Goal: Task Accomplishment & Management: Use online tool/utility

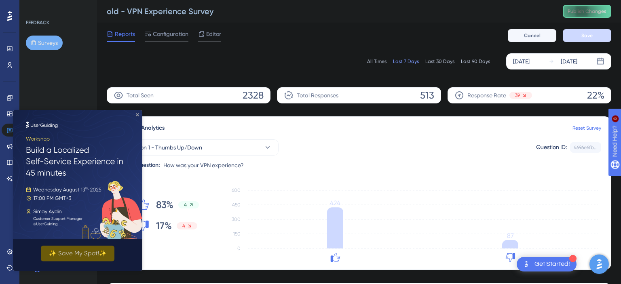
click at [138, 114] on icon "Close Preview" at bounding box center [137, 114] width 3 height 3
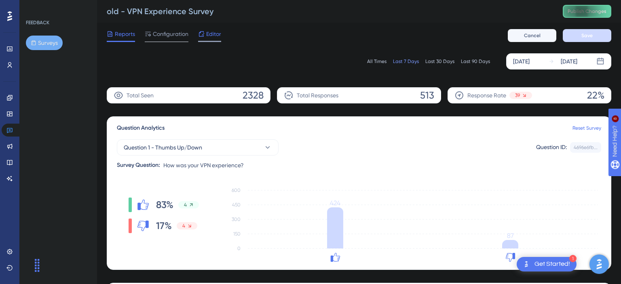
click at [209, 32] on span "Editor" at bounding box center [213, 34] width 15 height 10
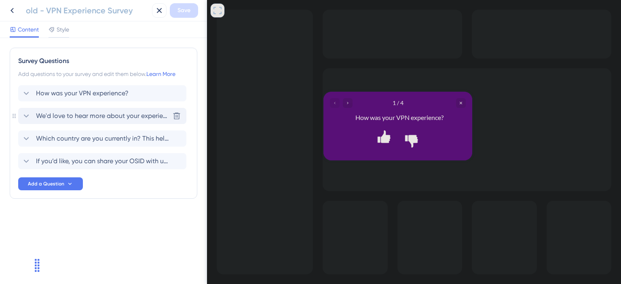
click at [146, 117] on span "We'd love to hear more about your experience with the VPN. Feel free to share a…" at bounding box center [102, 116] width 133 height 10
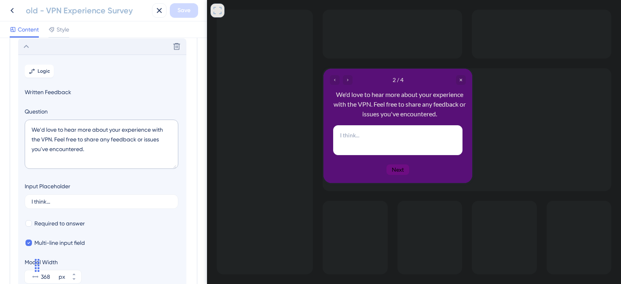
scroll to position [70, 0]
click at [11, 9] on icon at bounding box center [12, 11] width 10 height 10
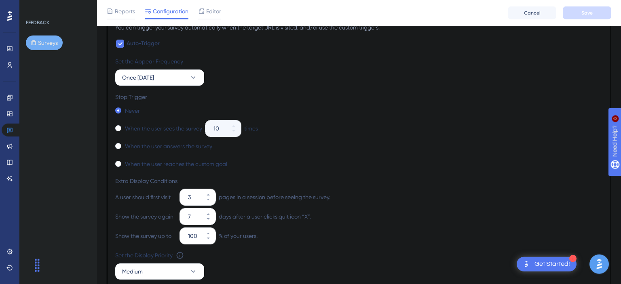
scroll to position [403, 0]
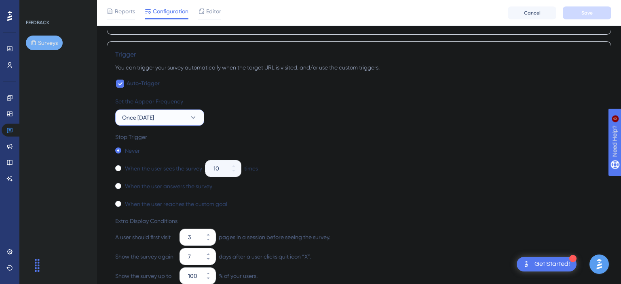
click at [154, 116] on span "Once [DATE]" at bounding box center [138, 118] width 32 height 10
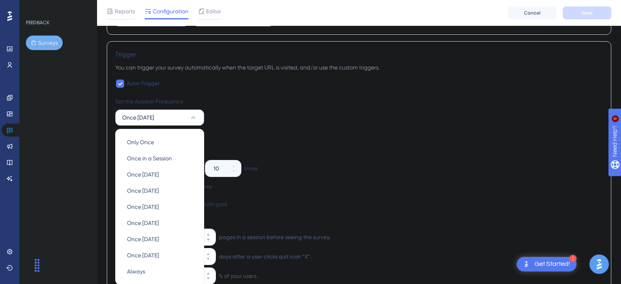
scroll to position [451, 0]
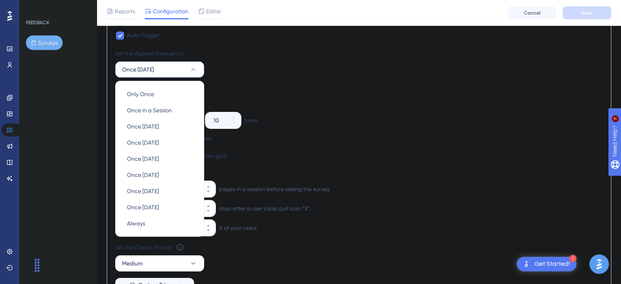
click at [335, 108] on div "Never When the user sees the survey 10 times When the user answers the survey W…" at bounding box center [359, 129] width 488 height 65
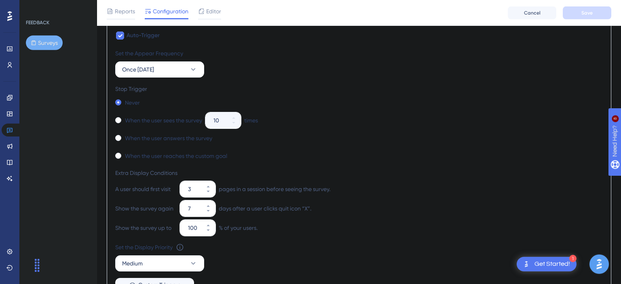
click at [523, 128] on div "Never When the user sees the survey 10 times When the user answers the survey W…" at bounding box center [359, 129] width 488 height 65
